Goal: Transaction & Acquisition: Purchase product/service

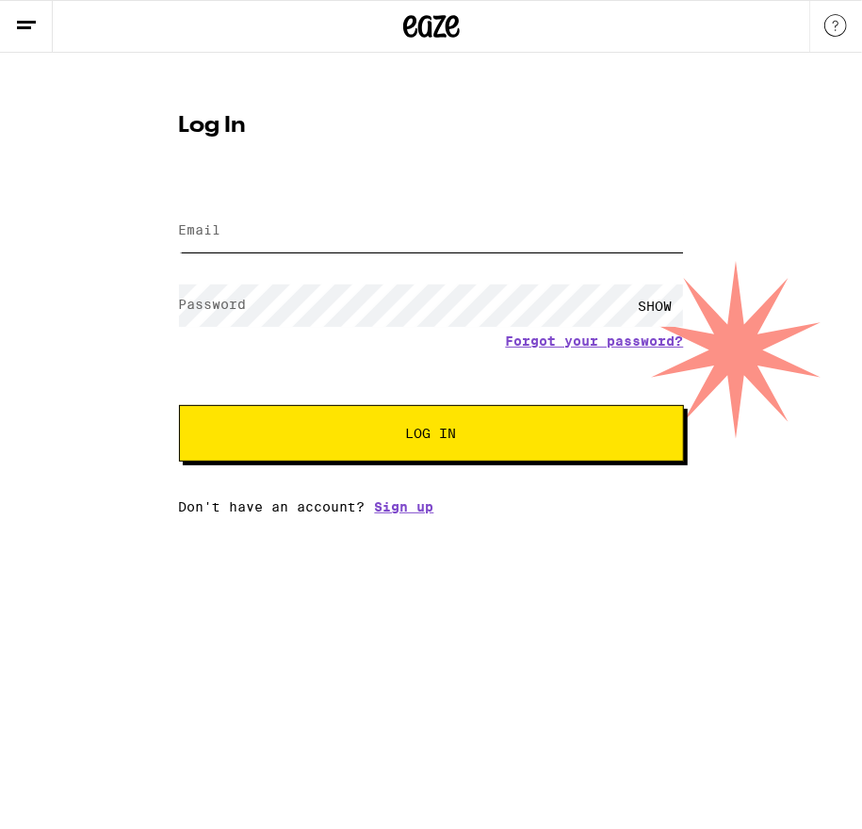
type input "[EMAIL_ADDRESS][DOMAIN_NAME]"
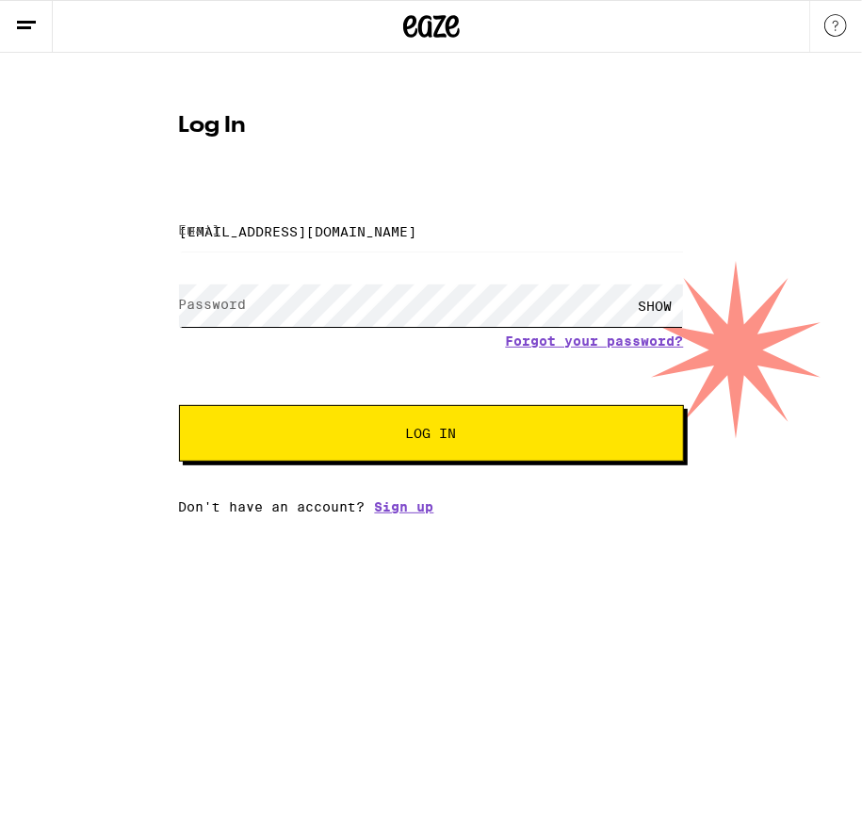
click at [431, 435] on button "Log In" at bounding box center [431, 433] width 505 height 57
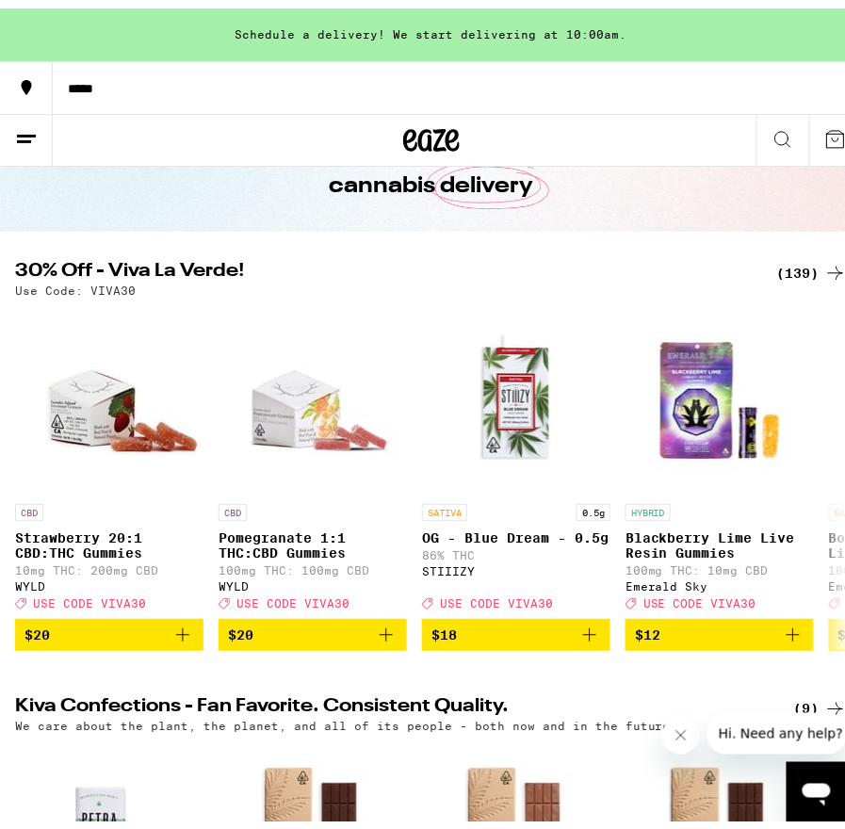
scroll to position [110, 0]
click at [795, 256] on div "(139)" at bounding box center [813, 265] width 70 height 23
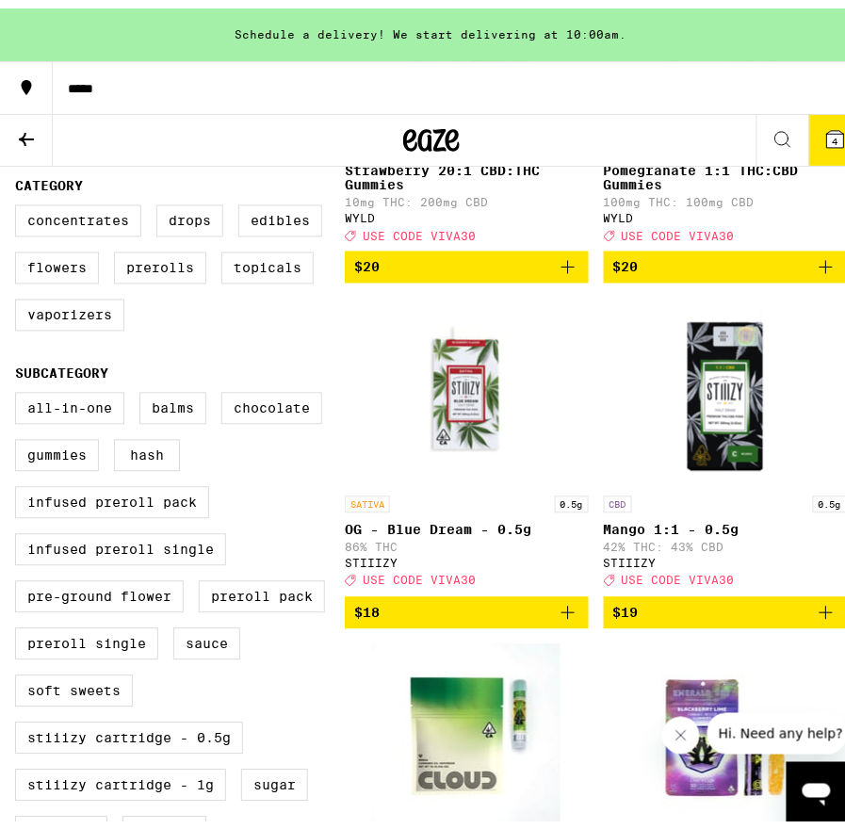
scroll to position [468, 0]
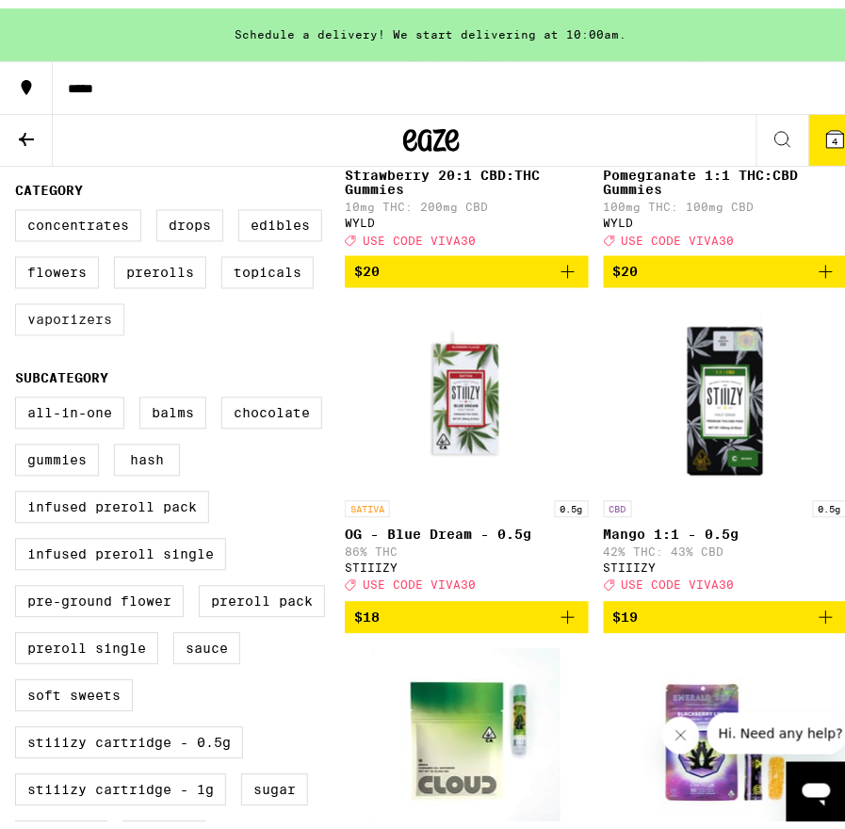
click at [85, 328] on label "Vaporizers" at bounding box center [69, 312] width 109 height 32
click at [20, 205] on input "Vaporizers" at bounding box center [19, 205] width 1 height 1
checkbox input "true"
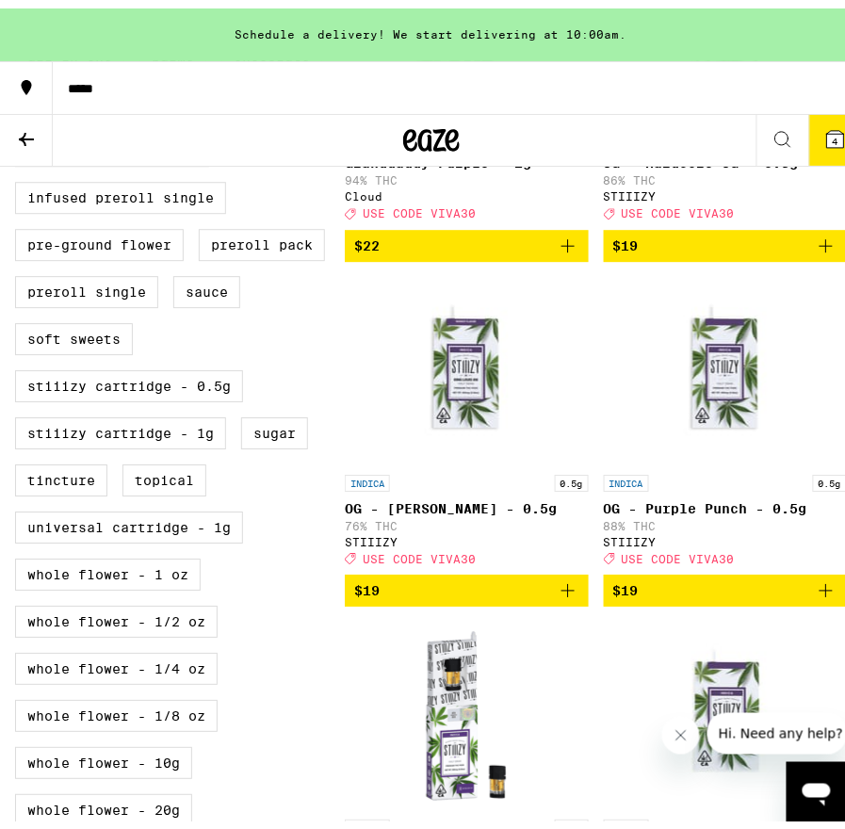
scroll to position [714, 0]
